Goal: Transaction & Acquisition: Purchase product/service

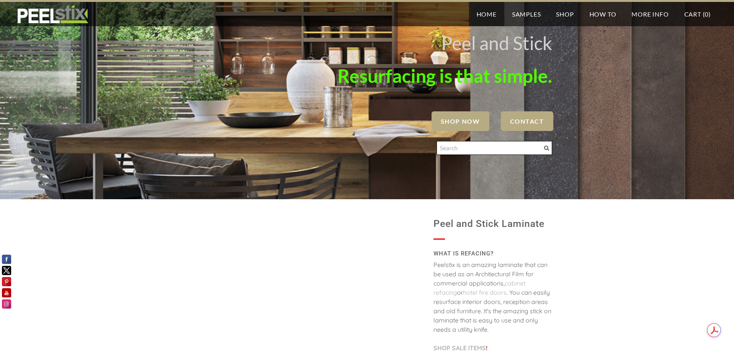
click at [495, 152] on input "Search" at bounding box center [494, 148] width 116 height 14
type input "metallix Platinum luxe"
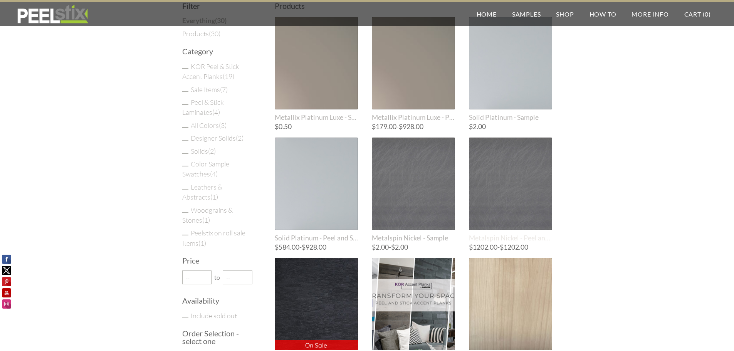
scroll to position [39, 0]
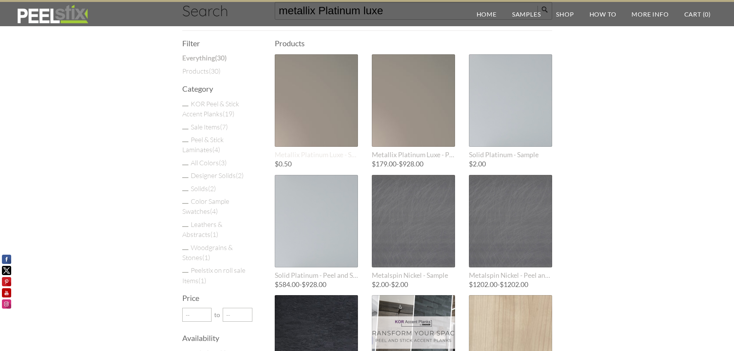
click at [327, 119] on div at bounding box center [316, 100] width 83 height 92
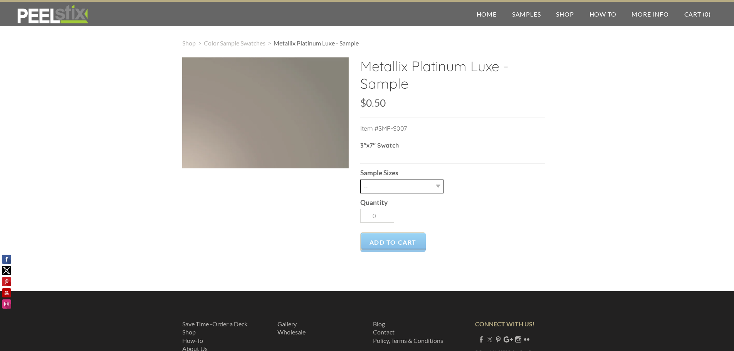
click at [438, 188] on select "-- 2.5" x 7" (No Peel and Stick) Swatch" at bounding box center [401, 186] width 83 height 14
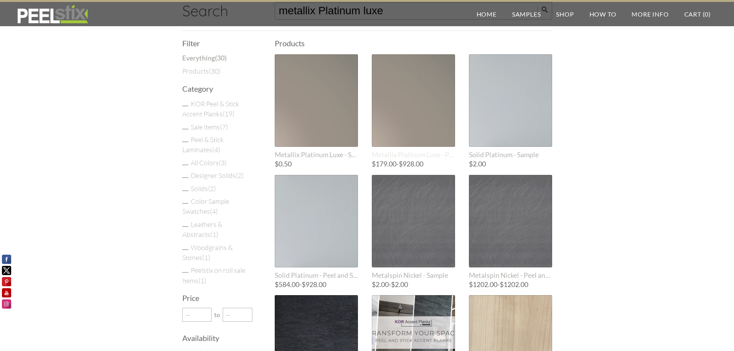
click at [400, 96] on div at bounding box center [413, 100] width 83 height 92
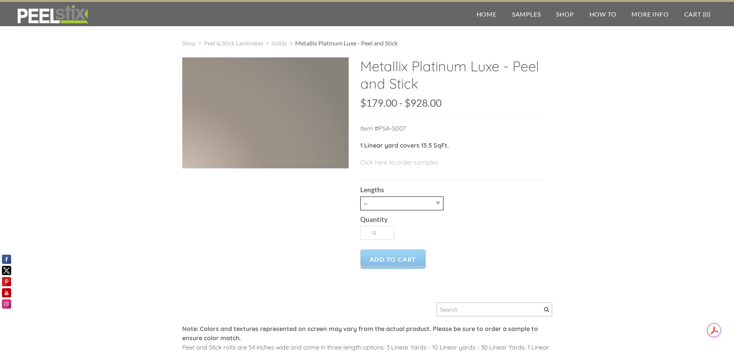
click at [439, 203] on select "-- 3LY 10LY 15LY 30LY" at bounding box center [401, 203] width 83 height 14
